Goal: Navigation & Orientation: Find specific page/section

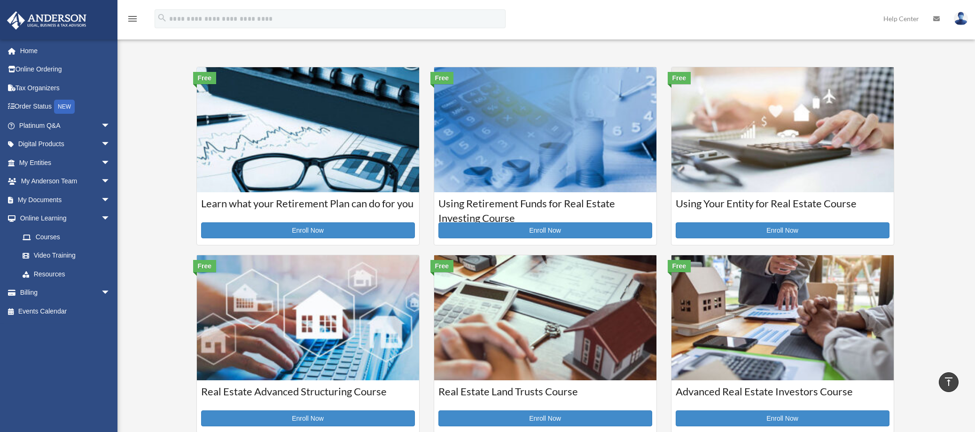
scroll to position [233, 0]
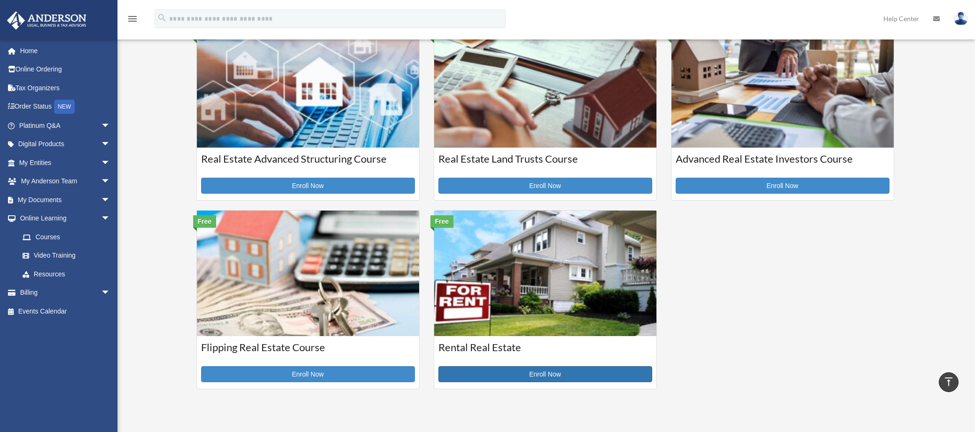
click at [548, 377] on link "Enroll Now" at bounding box center [545, 374] width 214 height 16
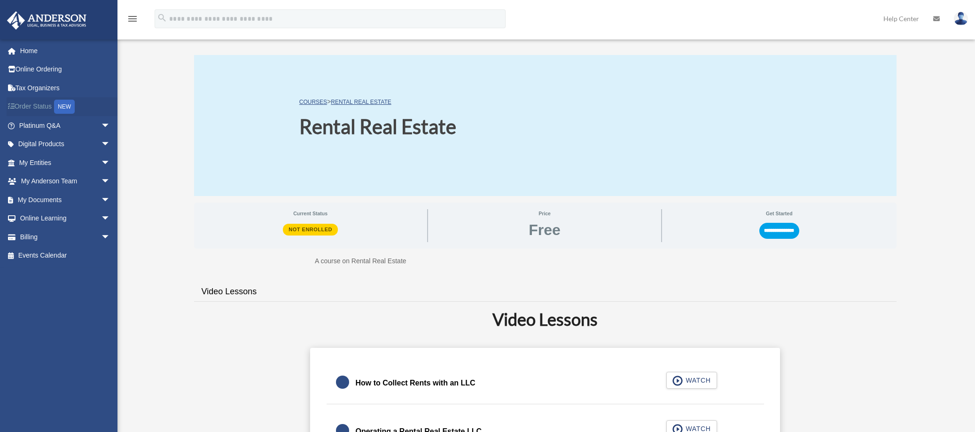
click at [34, 106] on link "Order Status NEW" at bounding box center [66, 106] width 118 height 19
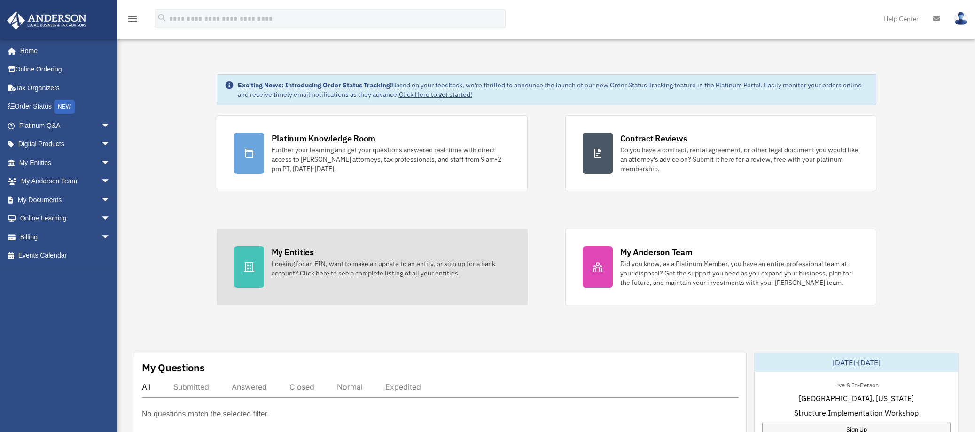
click at [355, 282] on link "My Entities Looking for an EIN, want to make an update to an entity, or sign up…" at bounding box center [372, 267] width 311 height 76
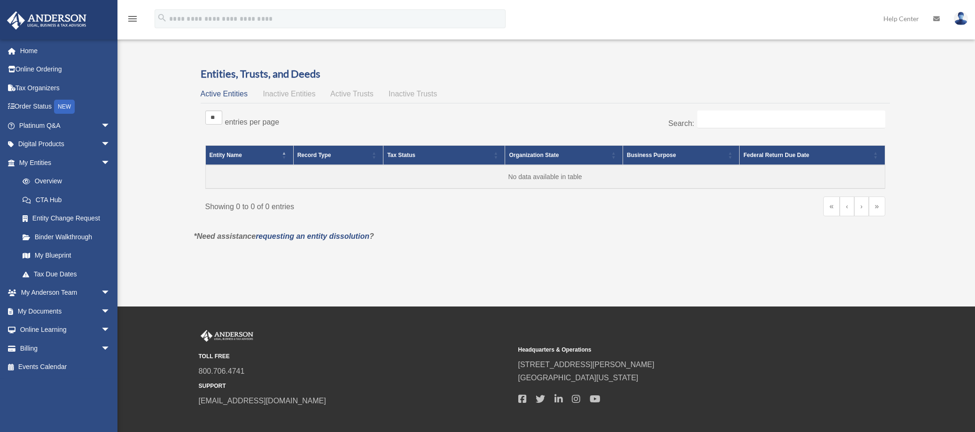
click at [366, 91] on span "Active Trusts" at bounding box center [351, 94] width 43 height 8
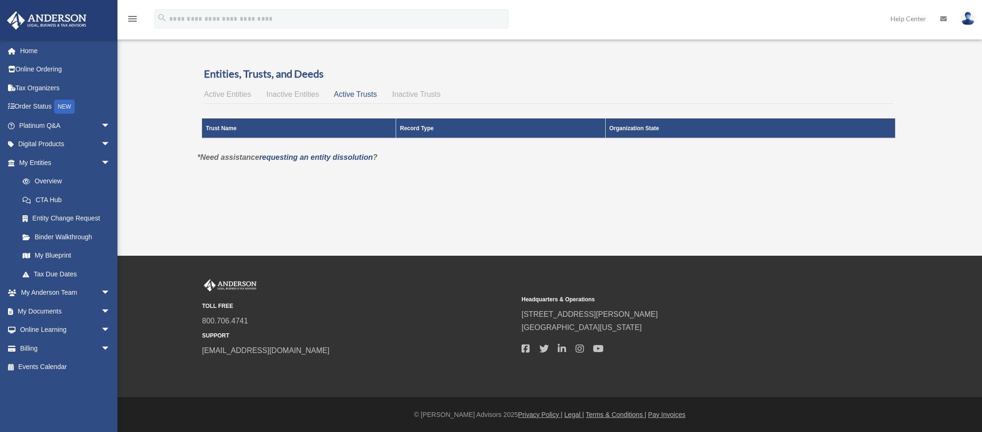
click at [404, 94] on span "Inactive Trusts" at bounding box center [416, 94] width 48 height 8
click at [292, 92] on span "Inactive Entities" at bounding box center [292, 94] width 53 height 8
click at [218, 97] on span "Active Entities" at bounding box center [227, 94] width 47 height 8
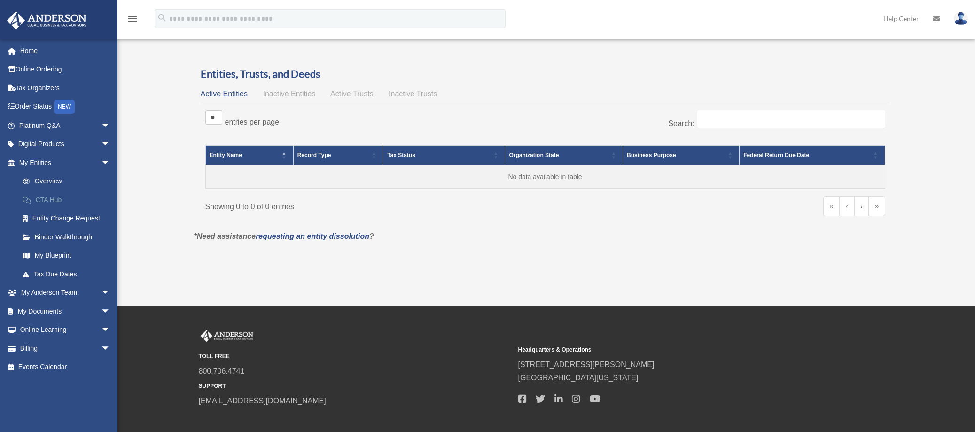
click at [48, 202] on link "CTA Hub" at bounding box center [68, 199] width 111 height 19
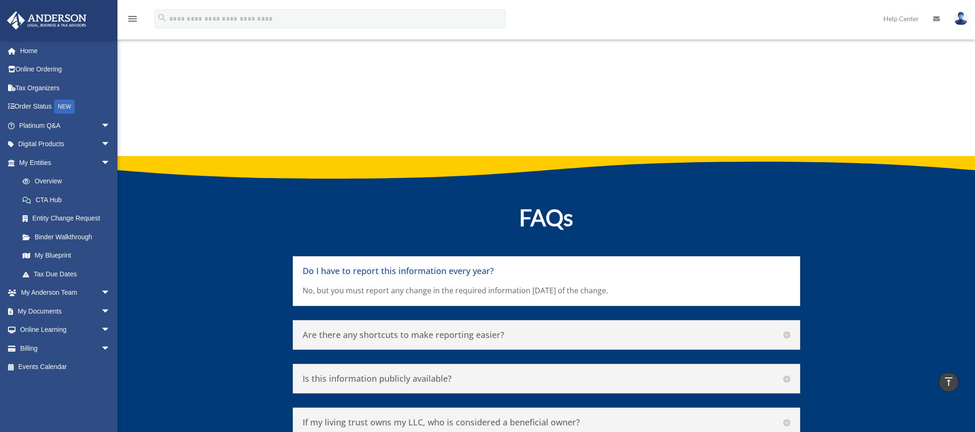
scroll to position [4198, 0]
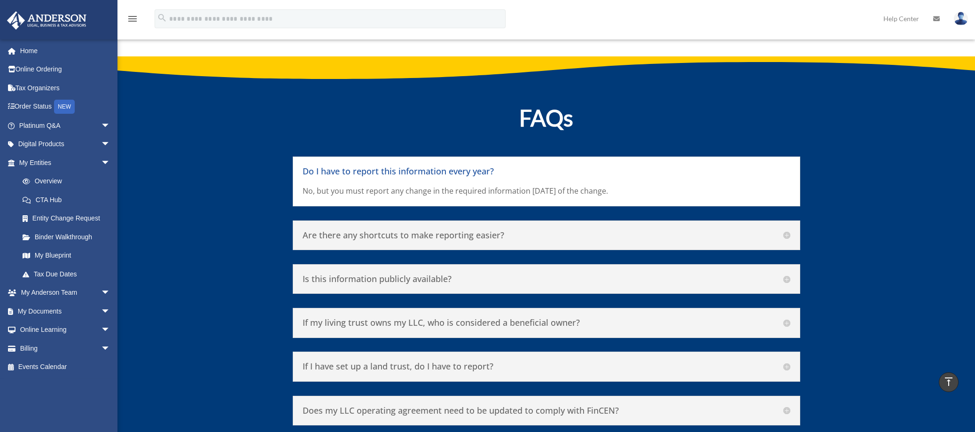
click at [408, 274] on h5 "Is this information publicly available?" at bounding box center [547, 279] width 488 height 10
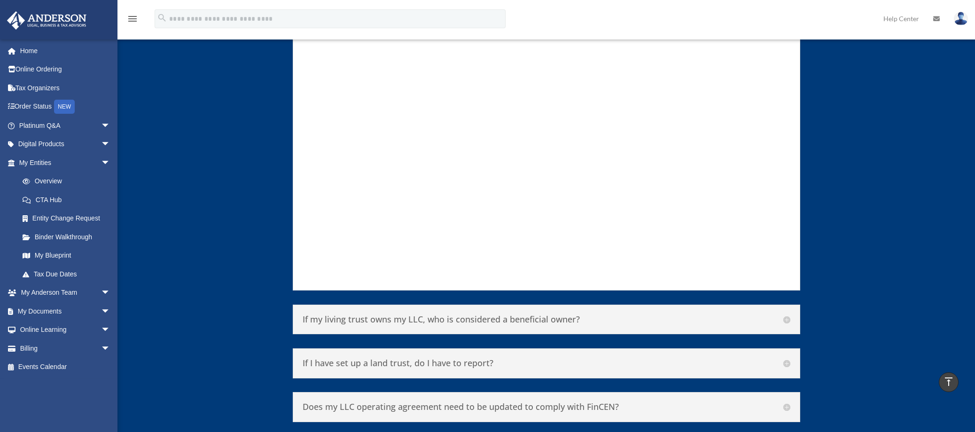
scroll to position [4714, 0]
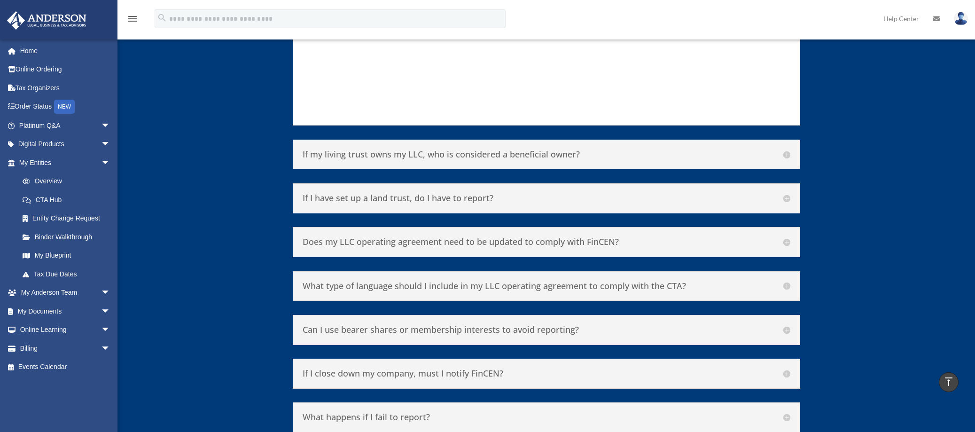
click at [591, 149] on h5 "If my living trust owns my LLC, who is considered a beneficial owner?" at bounding box center [547, 154] width 488 height 10
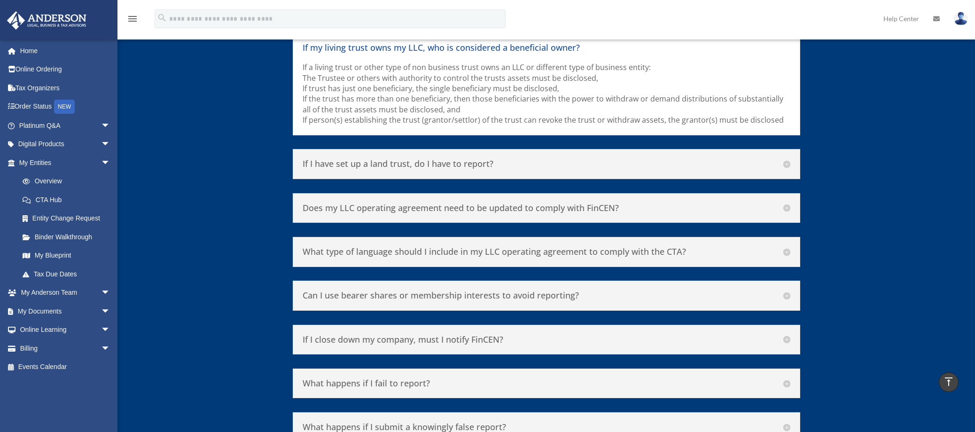
scroll to position [4423, 0]
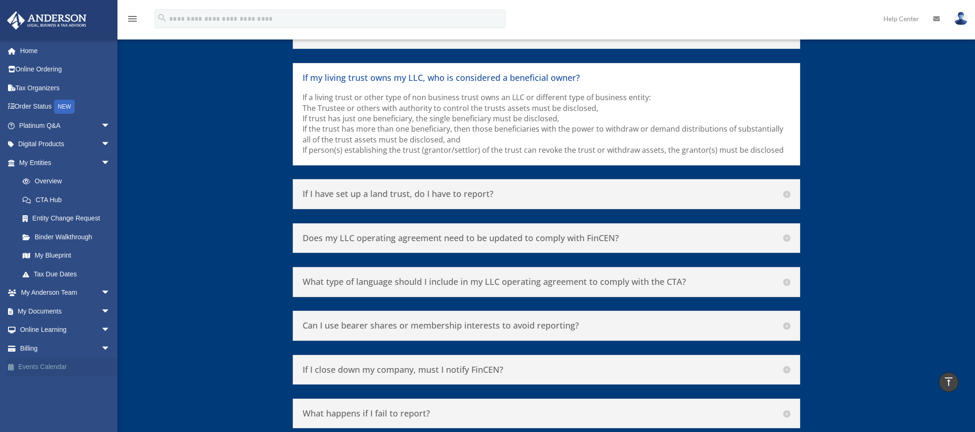
click at [32, 367] on link "Events Calendar" at bounding box center [66, 367] width 118 height 19
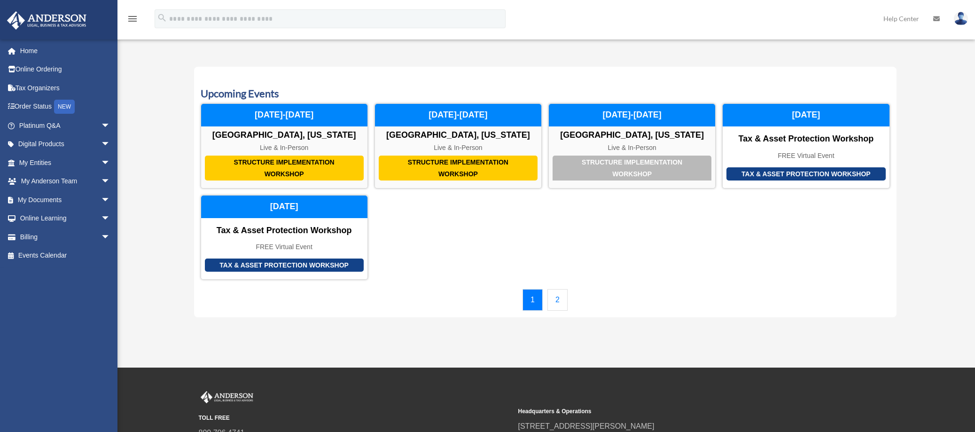
click at [555, 303] on link "2" at bounding box center [557, 300] width 20 height 22
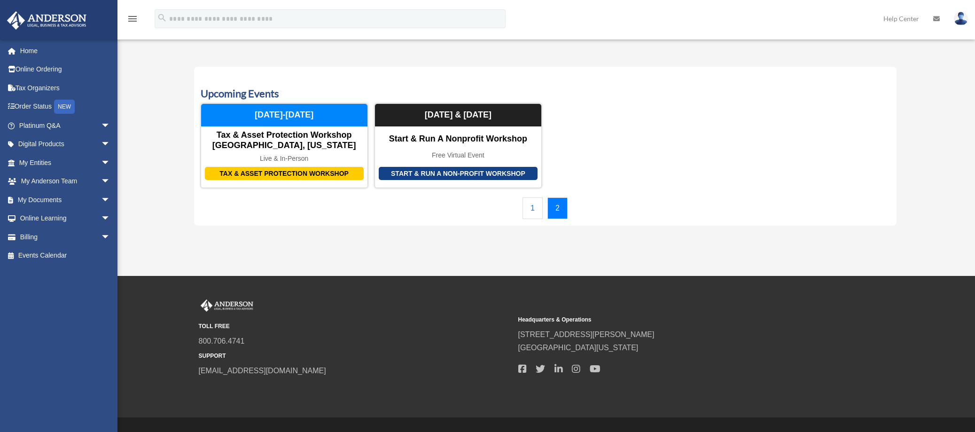
click at [529, 205] on link "1" at bounding box center [532, 208] width 20 height 22
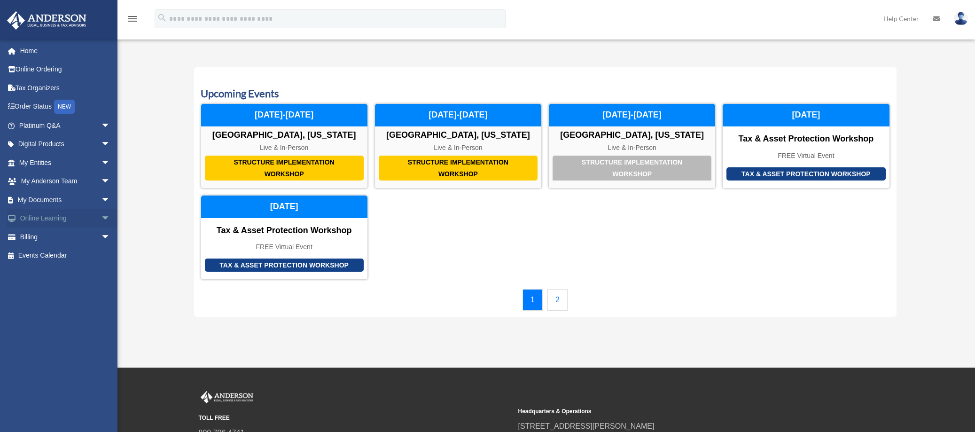
click at [78, 218] on link "Online Learning arrow_drop_down" at bounding box center [66, 218] width 118 height 19
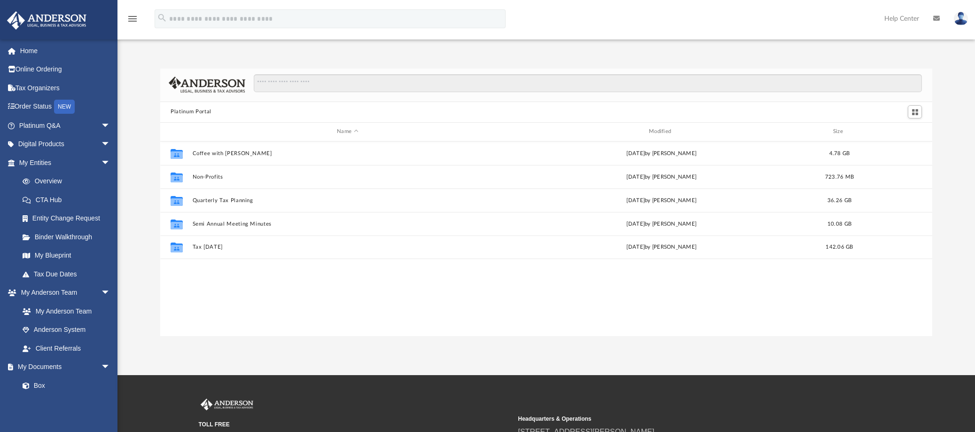
scroll to position [8, 8]
click at [82, 327] on link "Anderson System" at bounding box center [68, 329] width 111 height 19
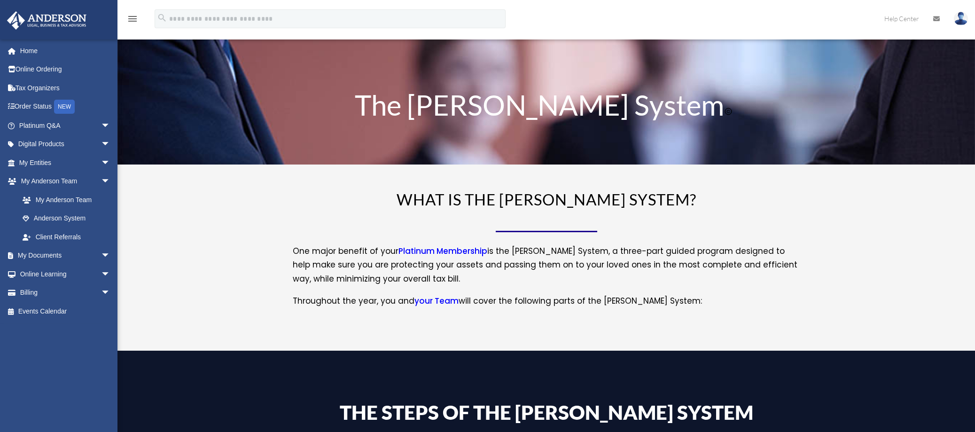
click at [32, 24] on img at bounding box center [46, 20] width 85 height 18
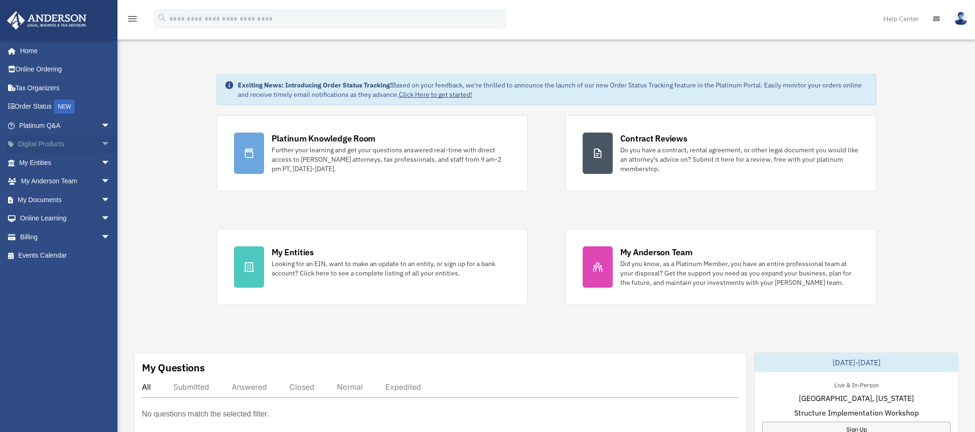
click at [103, 145] on span "arrow_drop_down" at bounding box center [110, 144] width 19 height 19
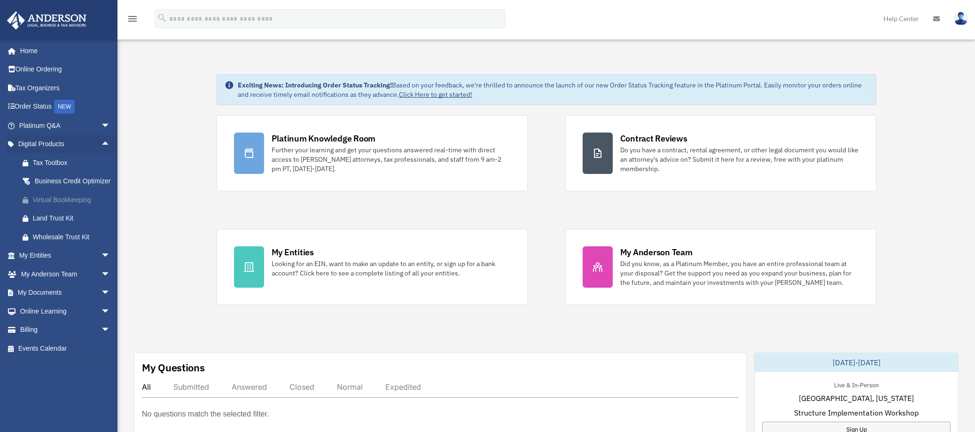
click at [80, 206] on div "Virtual Bookkeeping" at bounding box center [73, 200] width 80 height 12
click at [62, 182] on div "Business Credit Optimizer" at bounding box center [73, 181] width 80 height 12
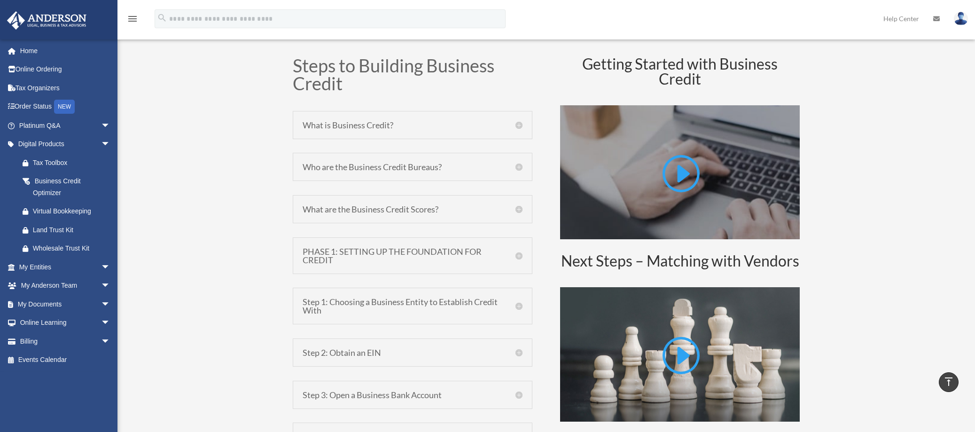
scroll to position [506, 0]
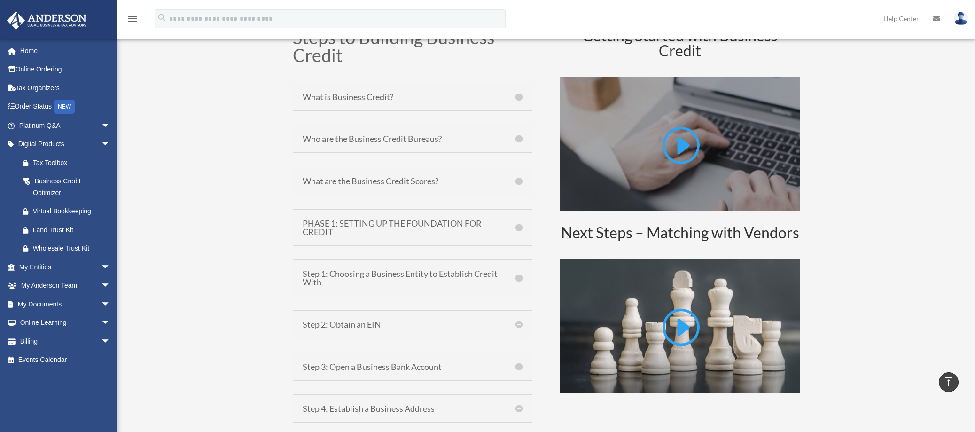
click at [512, 279] on h5 "Step 1: Choosing a Business Entity to Establish Credit With" at bounding box center [413, 277] width 220 height 17
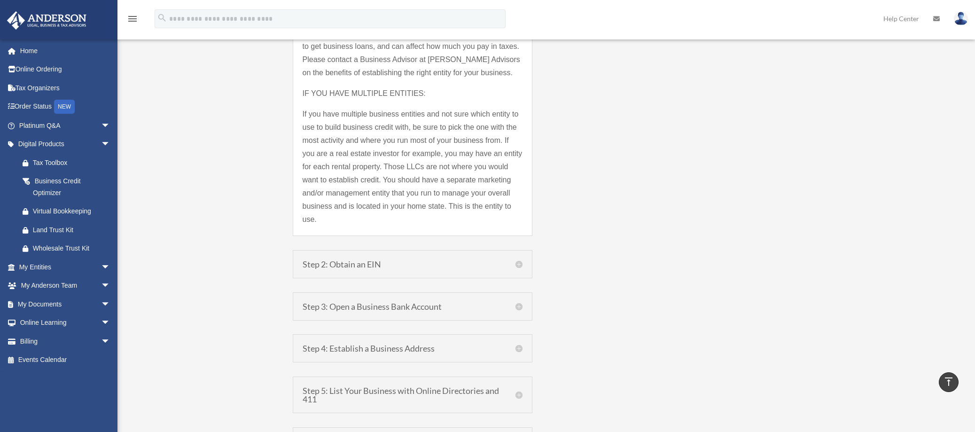
scroll to position [1065, 0]
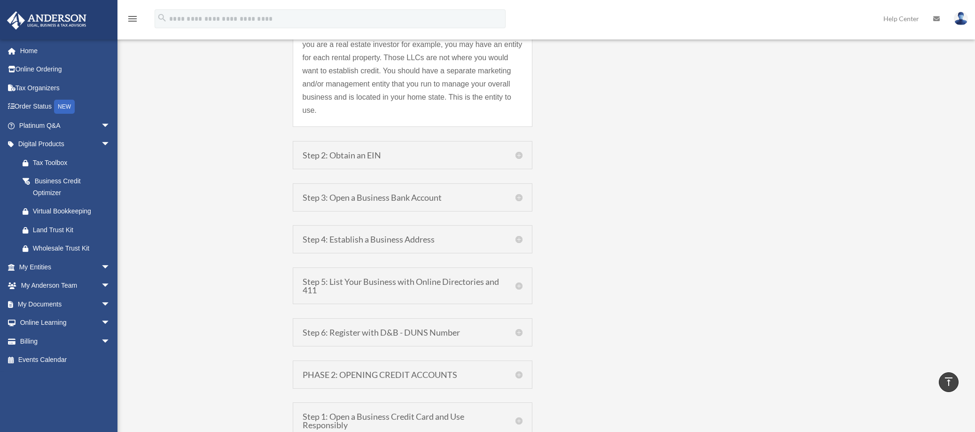
click at [519, 277] on h5 "Step 5: List Your Business with Online Directories and 411" at bounding box center [413, 285] width 220 height 17
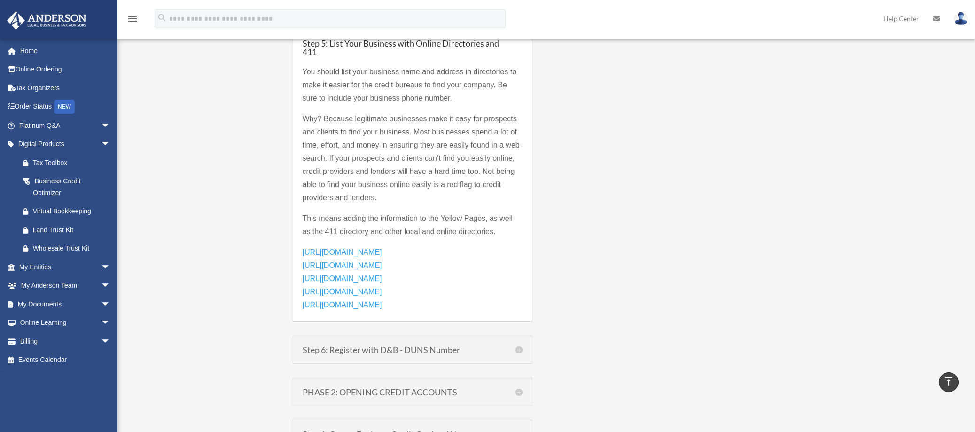
scroll to position [1073, 0]
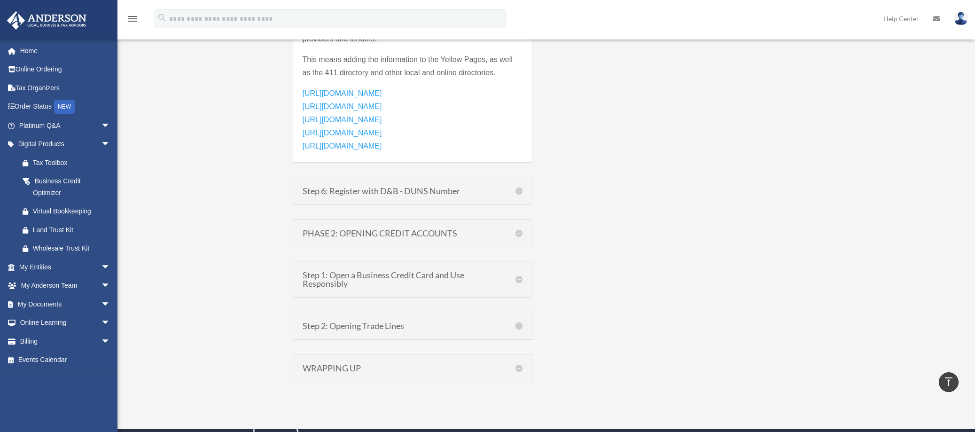
click at [511, 282] on h5 "Step 1: Open a Business Credit Card and Use Responsibly" at bounding box center [413, 279] width 220 height 17
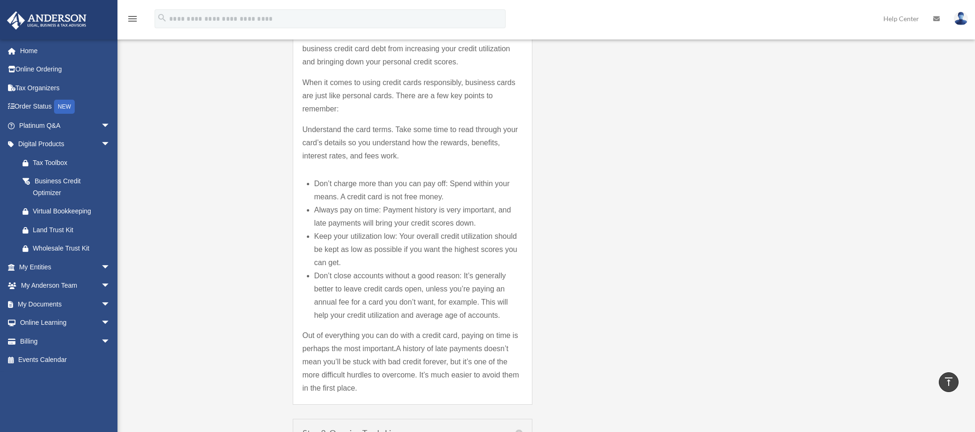
scroll to position [1500, 0]
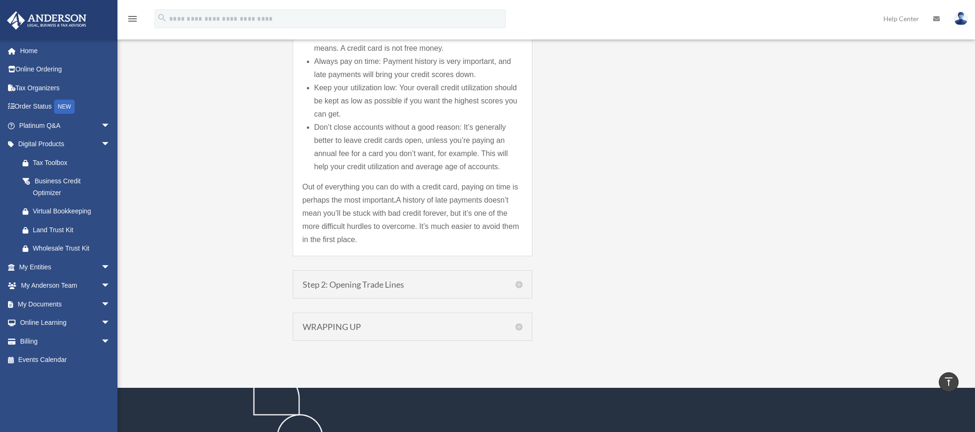
click at [457, 273] on div "Step 2: Opening Trade Lines Step 2: Establish Trade Lines with Vendors, Supplie…" at bounding box center [413, 284] width 240 height 28
click at [454, 284] on h5 "Step 2: Opening Trade Lines" at bounding box center [413, 284] width 220 height 8
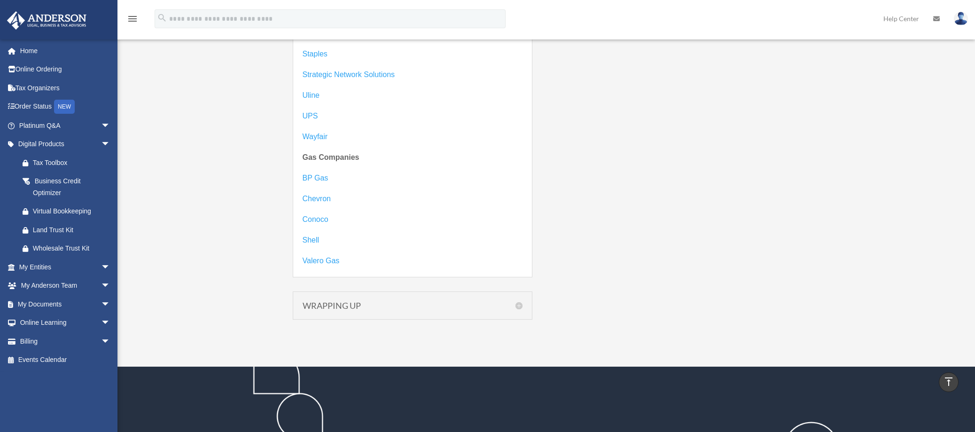
scroll to position [2142, 0]
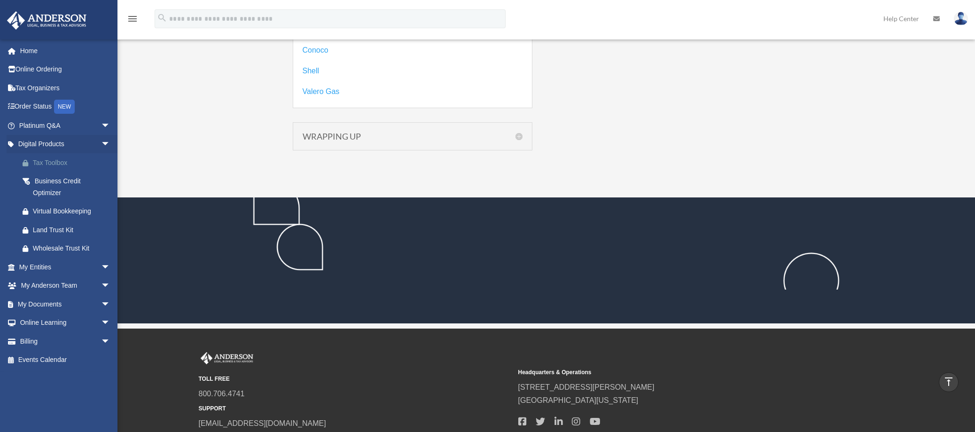
click at [57, 162] on div "Tax Toolbox" at bounding box center [73, 163] width 80 height 12
click at [79, 246] on div "Wholesale Trust Kit" at bounding box center [73, 248] width 80 height 12
click at [27, 84] on link "Tax Organizers" at bounding box center [66, 87] width 118 height 19
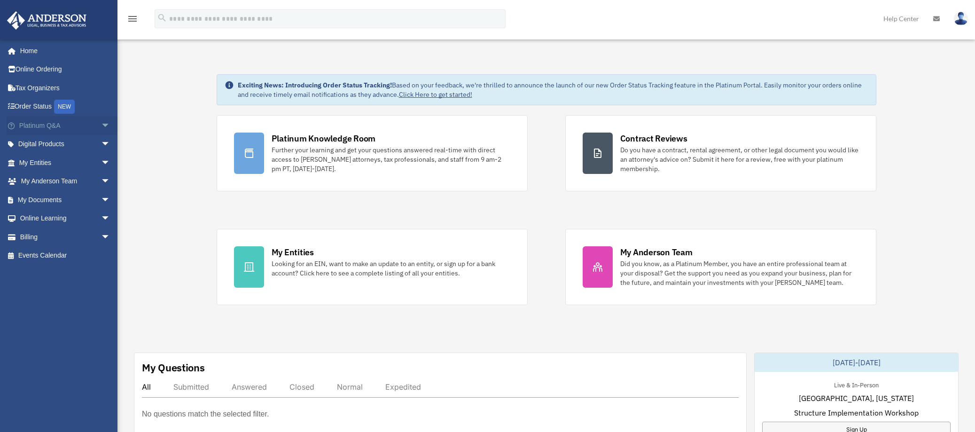
click at [101, 126] on span "arrow_drop_down" at bounding box center [110, 125] width 19 height 19
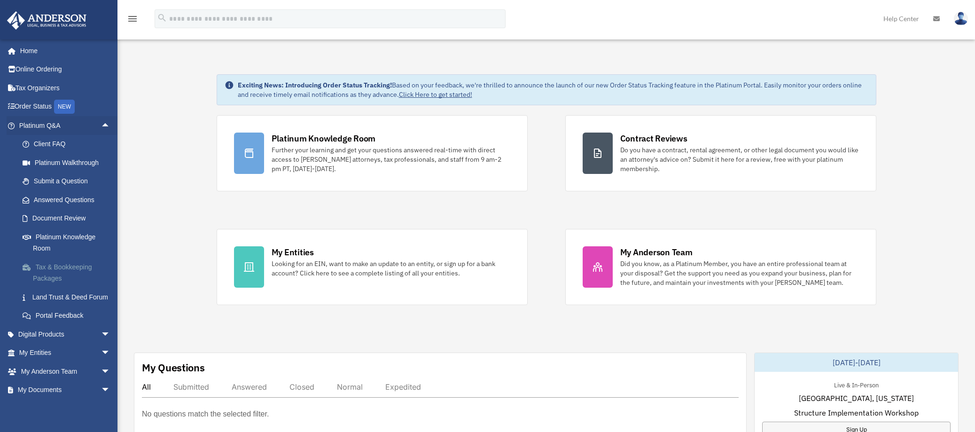
click at [70, 269] on link "Tax & Bookkeeping Packages" at bounding box center [68, 272] width 111 height 30
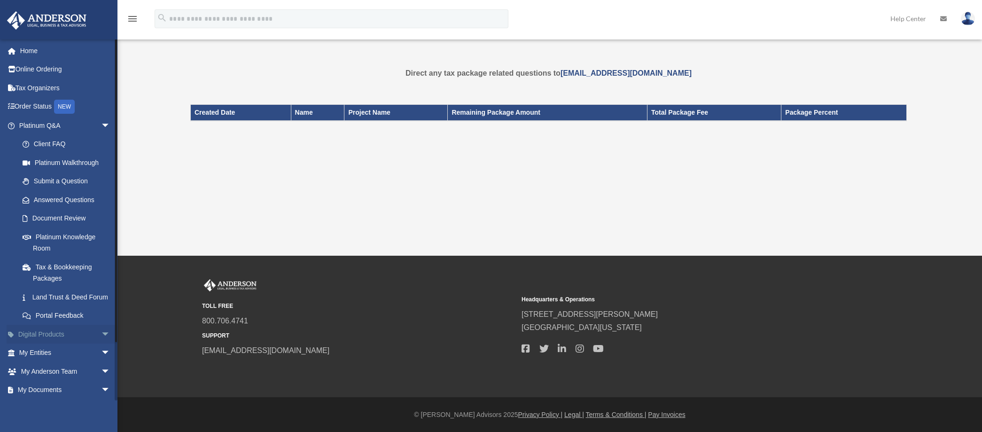
click at [101, 339] on span "arrow_drop_down" at bounding box center [110, 334] width 19 height 19
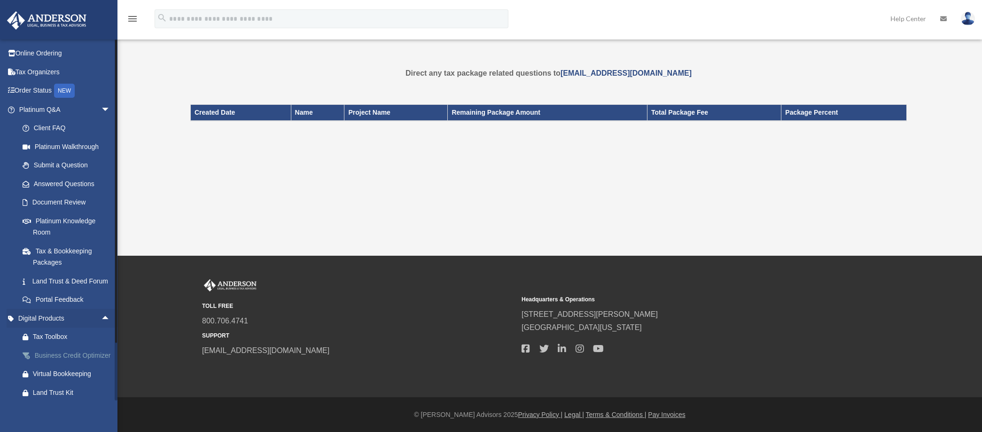
scroll to position [56, 0]
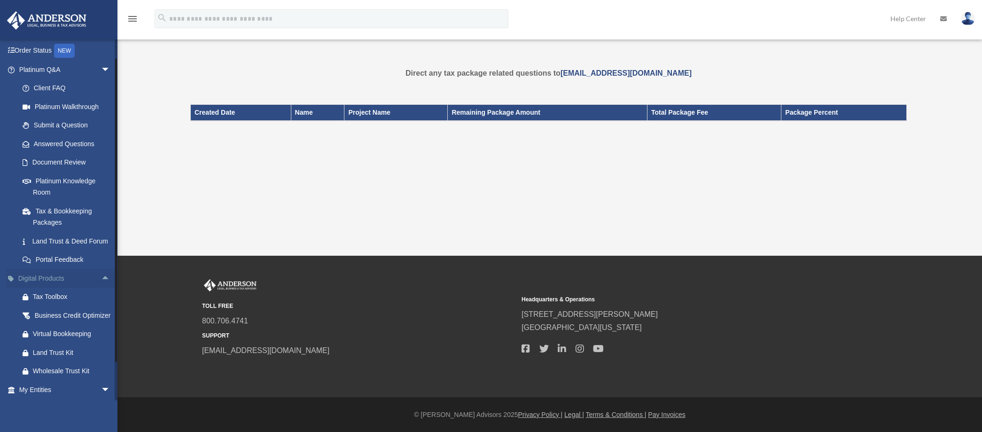
click at [101, 285] on span "arrow_drop_up" at bounding box center [110, 278] width 19 height 19
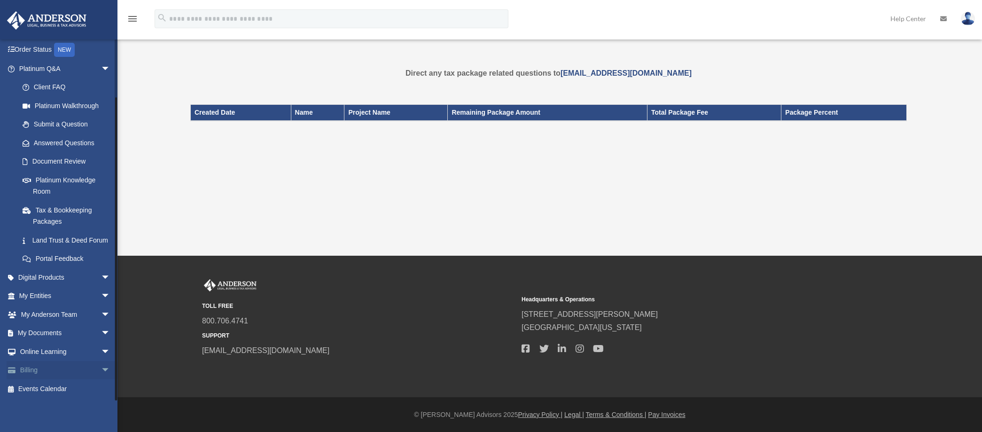
click at [101, 372] on span "arrow_drop_down" at bounding box center [110, 370] width 19 height 19
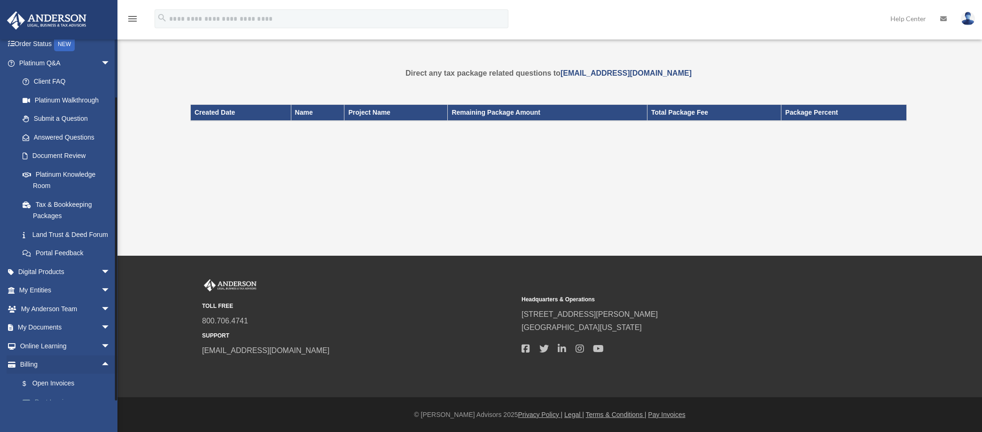
scroll to position [118, 0]
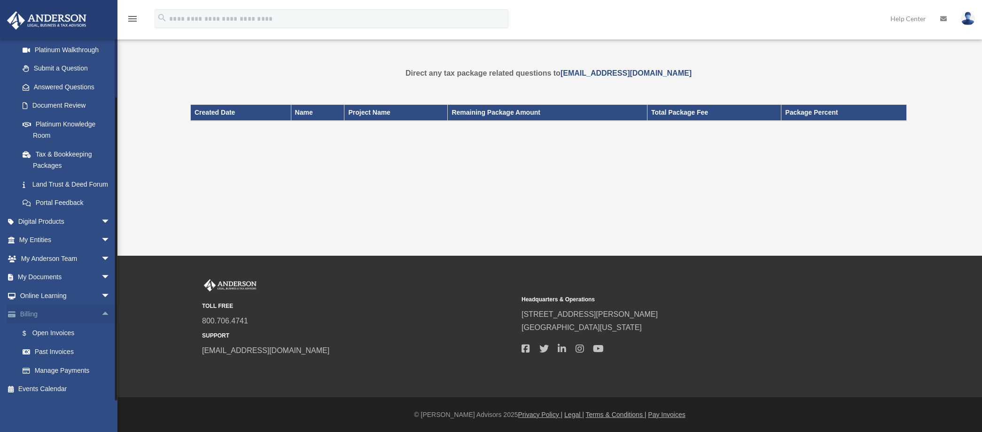
click at [25, 315] on link "Billing arrow_drop_up" at bounding box center [66, 314] width 118 height 19
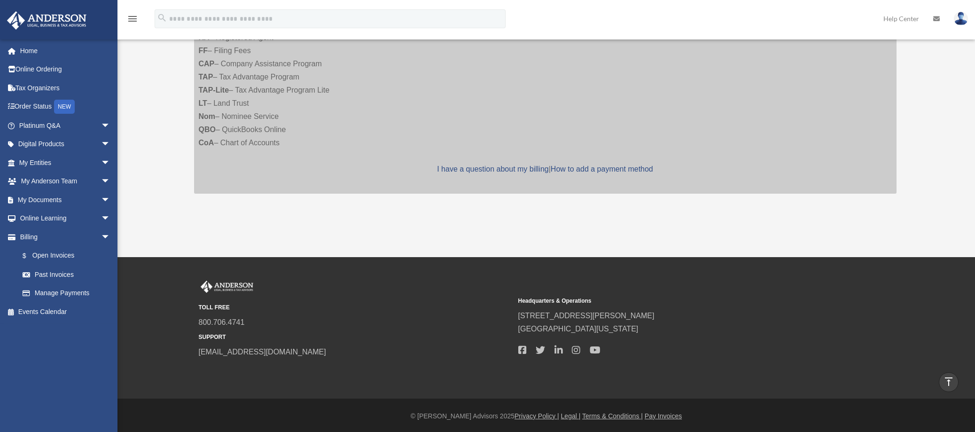
scroll to position [181, 0]
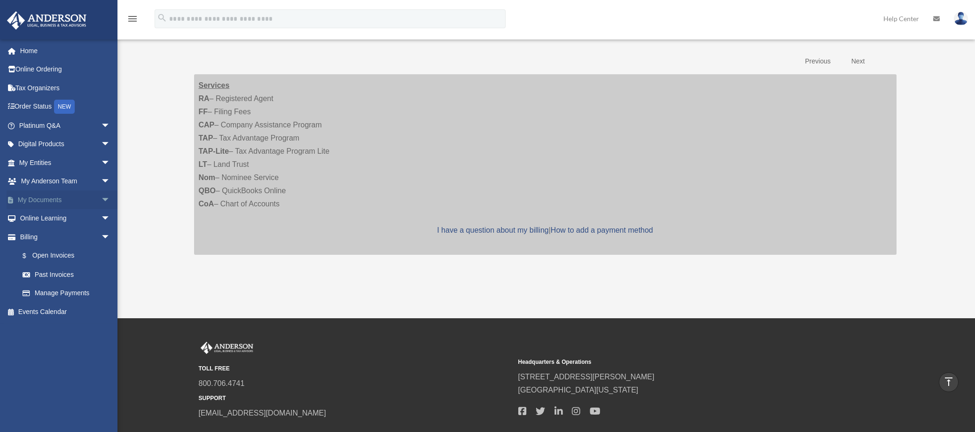
click at [101, 196] on span "arrow_drop_down" at bounding box center [110, 199] width 19 height 19
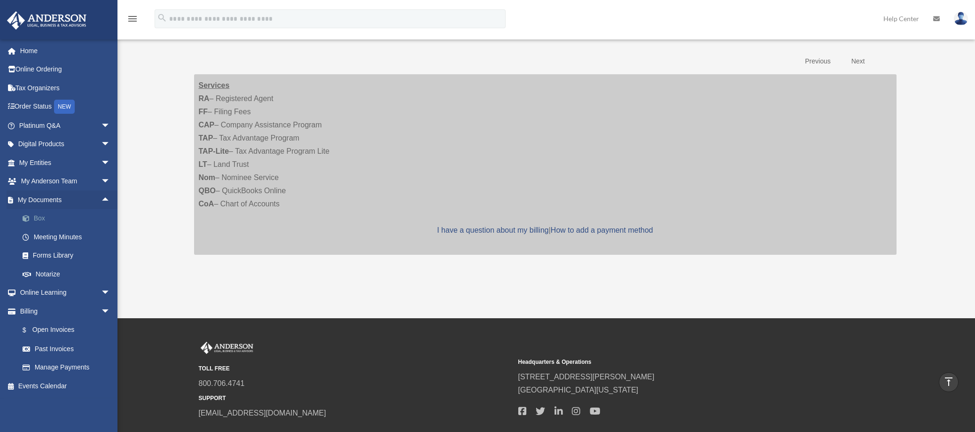
click at [38, 209] on link "Box" at bounding box center [68, 218] width 111 height 19
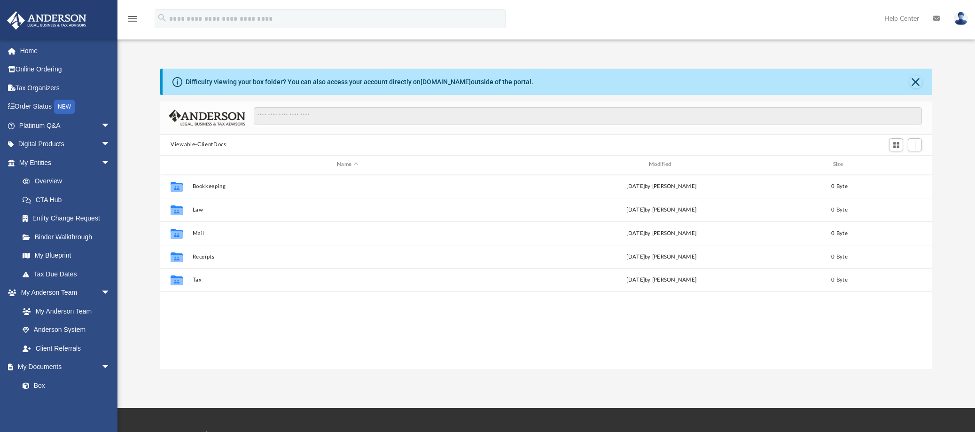
scroll to position [207, 764]
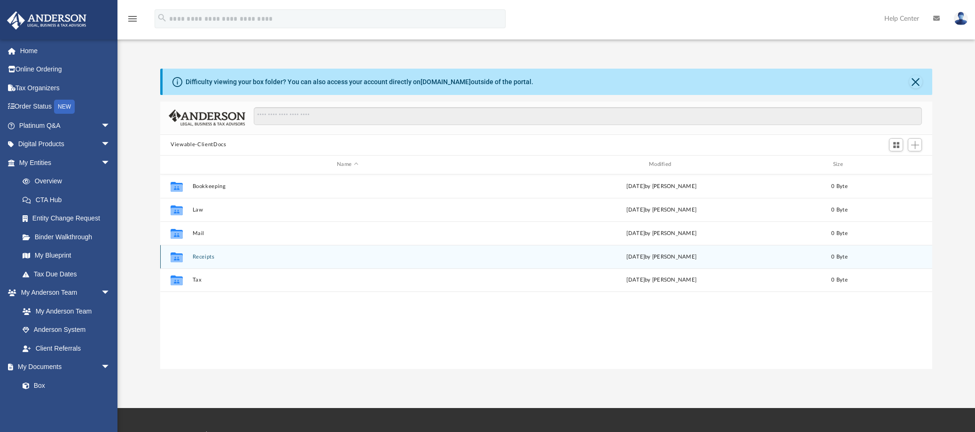
click at [179, 258] on icon "grid" at bounding box center [177, 258] width 12 height 8
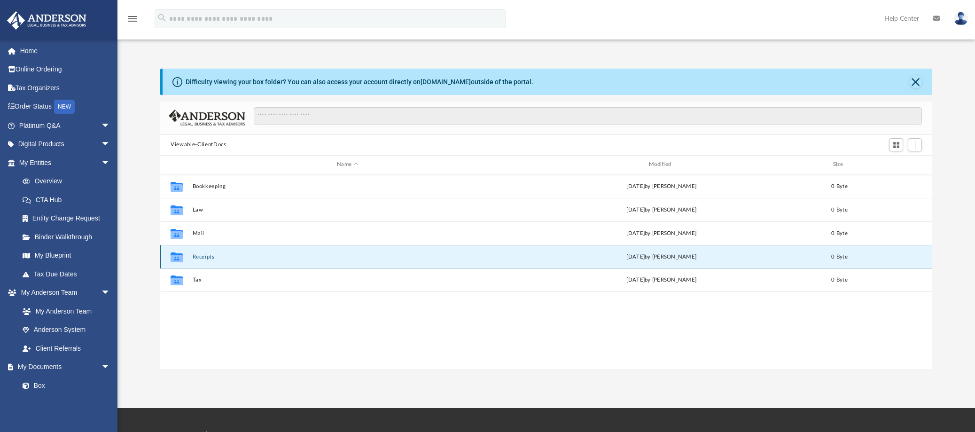
click at [200, 258] on button "Receipts" at bounding box center [348, 256] width 310 height 6
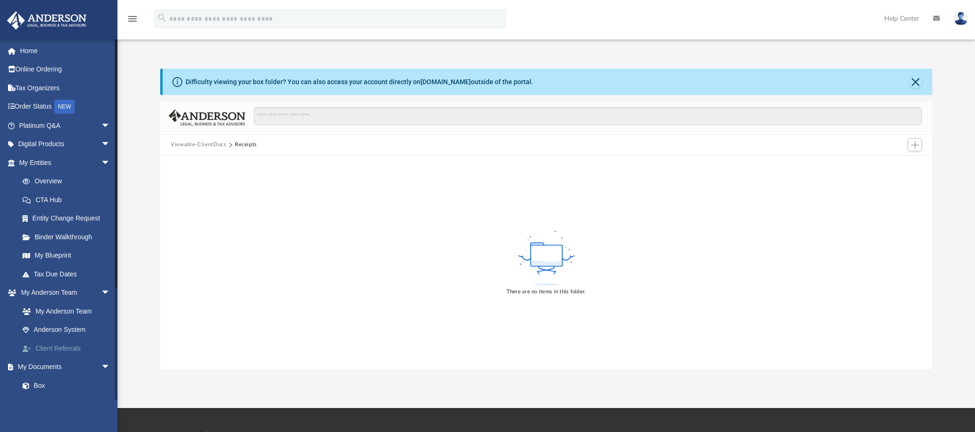
click at [62, 343] on link "Client Referrals" at bounding box center [68, 348] width 111 height 19
